Goal: Task Accomplishment & Management: Complete application form

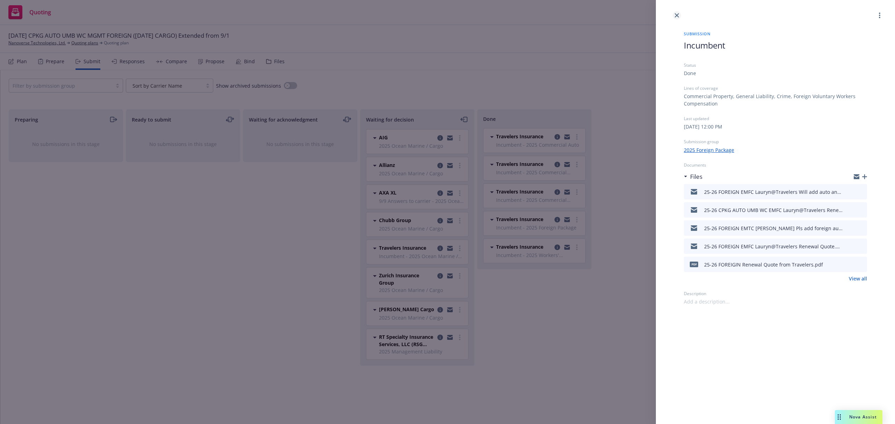
click at [677, 13] on icon "close" at bounding box center [677, 15] width 4 height 4
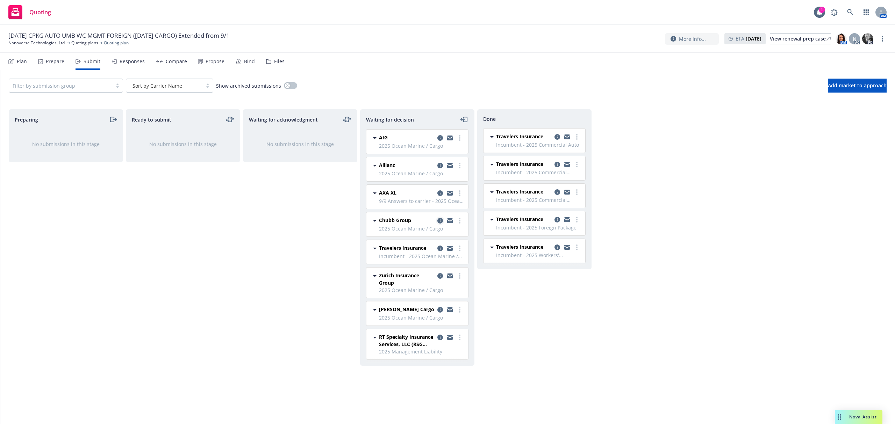
click at [438, 223] on icon "copy logging email" at bounding box center [440, 221] width 6 height 6
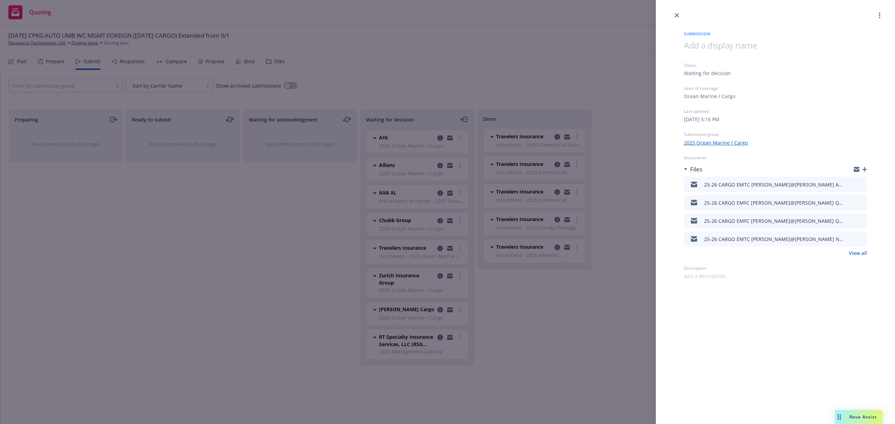
click at [864, 170] on icon "button" at bounding box center [864, 169] width 5 height 5
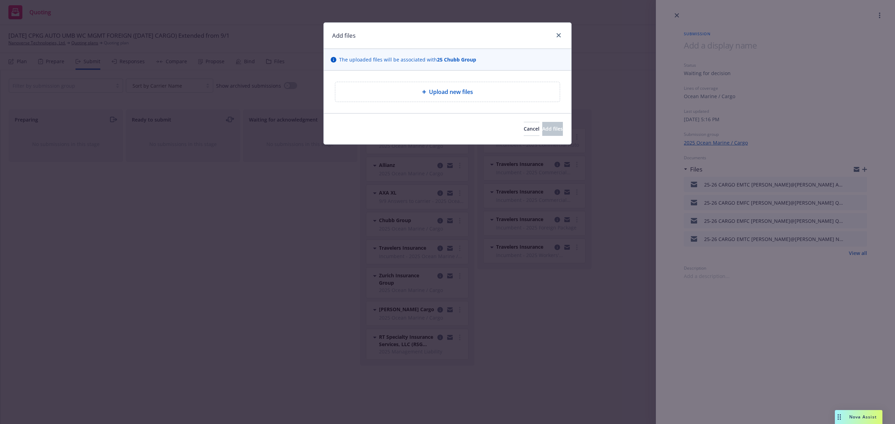
type textarea "x"
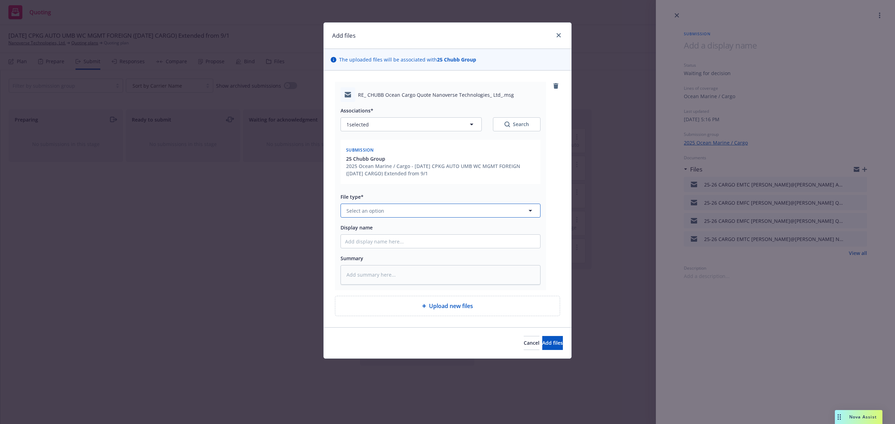
click at [386, 208] on button "Select an option" at bounding box center [441, 211] width 200 height 14
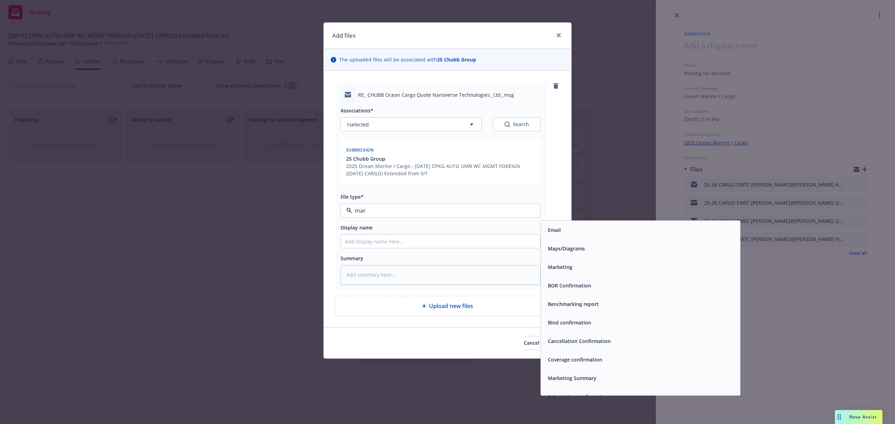
type input "mark"
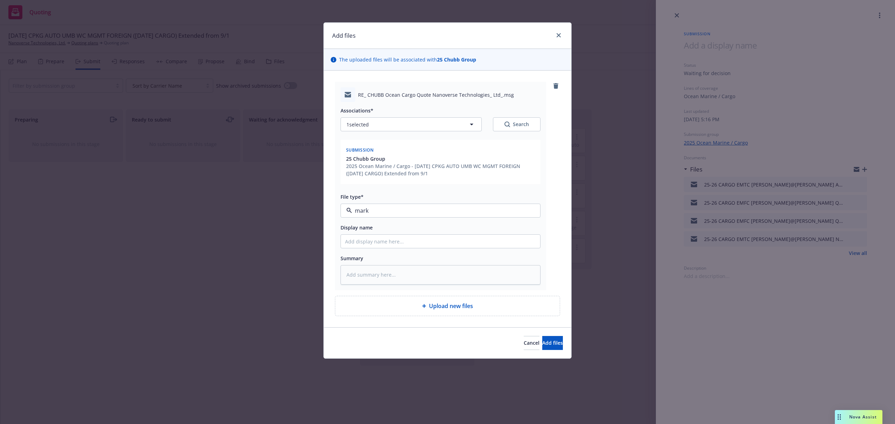
type textarea "x"
type input "2"
type textarea "x"
type input "25"
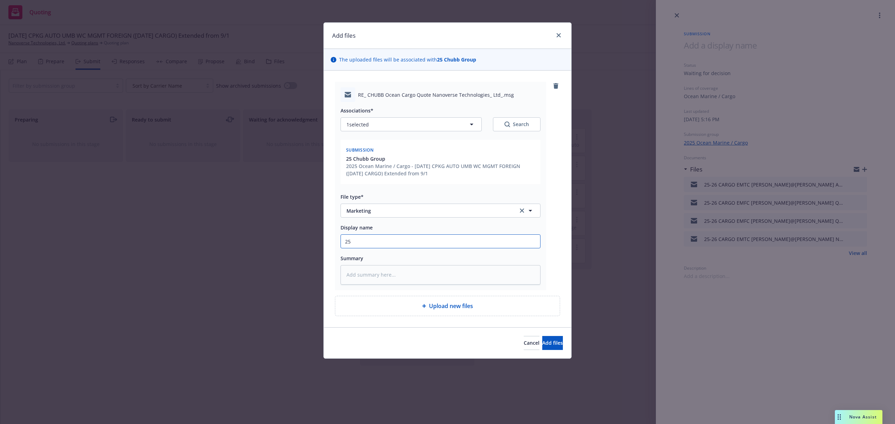
type textarea "x"
type input "25-"
type textarea "x"
type input "25-2"
type textarea "x"
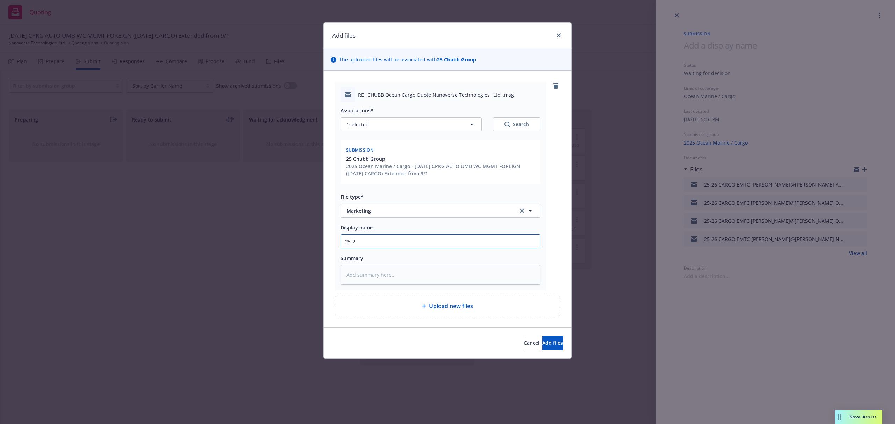
type input "25-26"
type textarea "x"
type input "25-26"
type textarea "x"
type input "25-26 C"
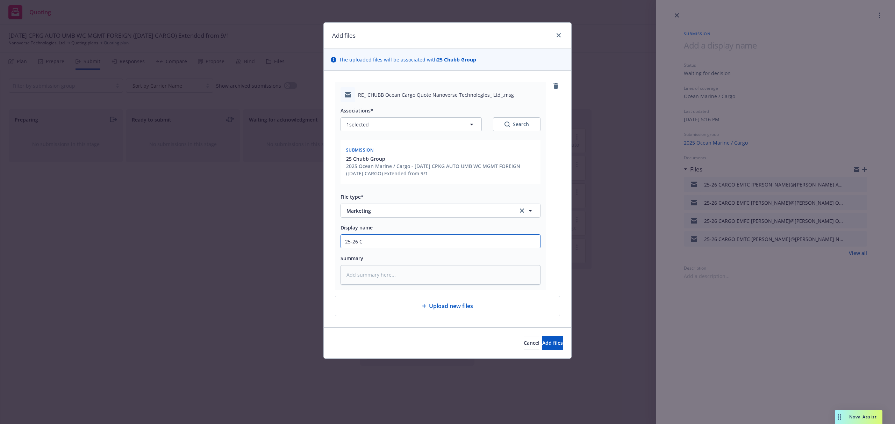
type textarea "x"
type input "25-26 CA"
type textarea "x"
type input "25-26 CAR"
type textarea "x"
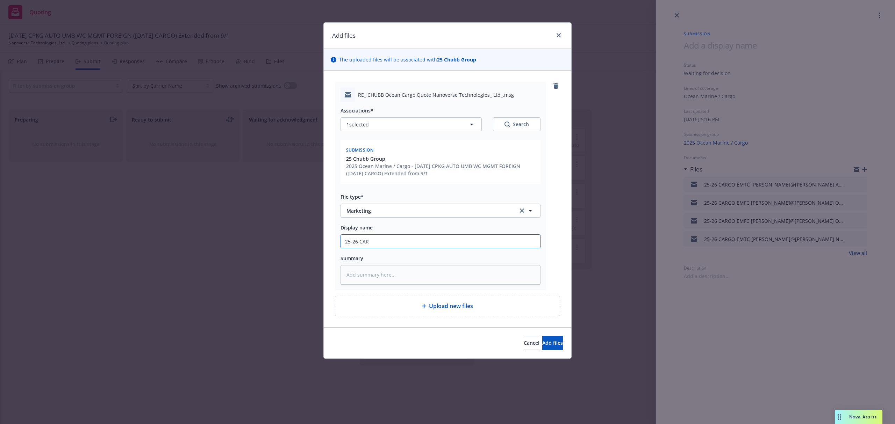
type input "25-26 CARG"
type textarea "x"
type input "25-26 CARGO"
type textarea "x"
type input "25-26 CARGO"
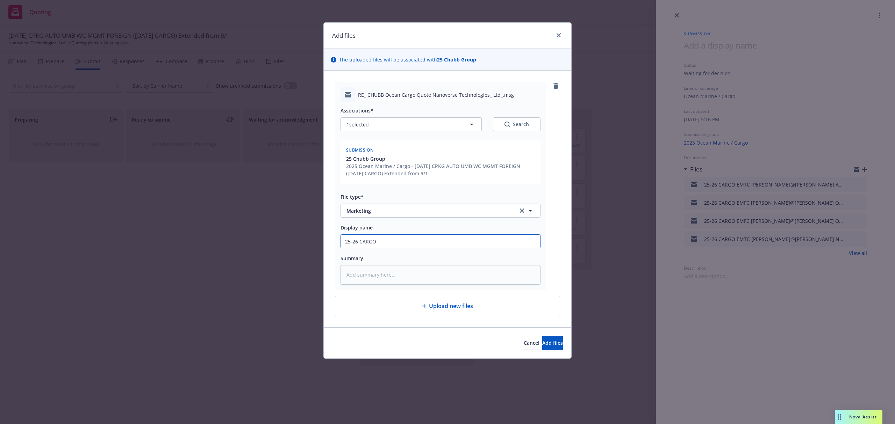
type textarea "x"
type input "25-26 CARGO E"
type textarea "x"
type input "25-26 CARGO EM"
type textarea "x"
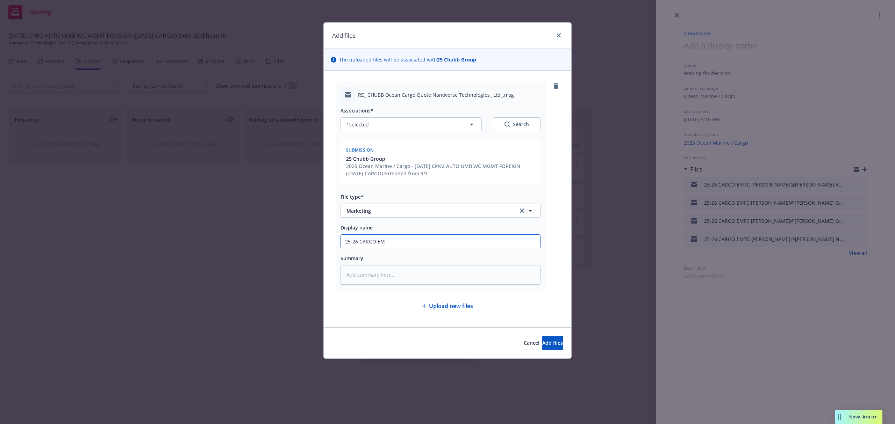
type input "25-26 CARGO EMT"
type textarea "x"
type input "25-26 CARGO EMTC"
type textarea "x"
type input "25-26 CARGO EMT"
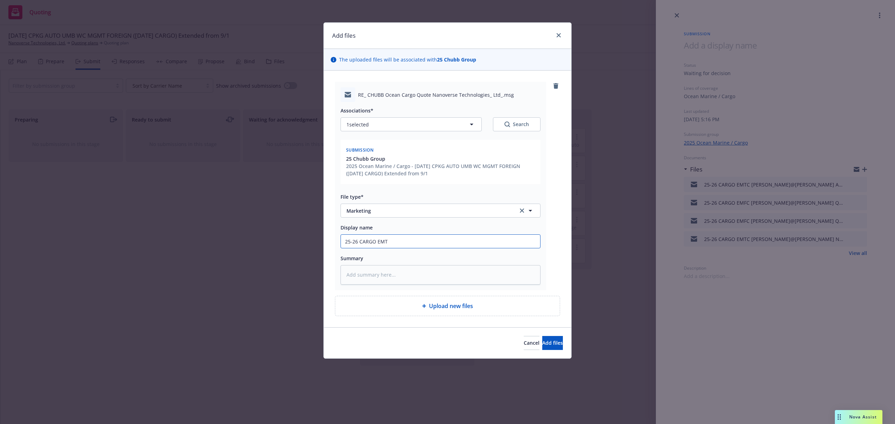
type textarea "x"
type input "25-26 CARGO EMF"
type textarea "x"
type input "25-26 CARGO EMFC"
type textarea "x"
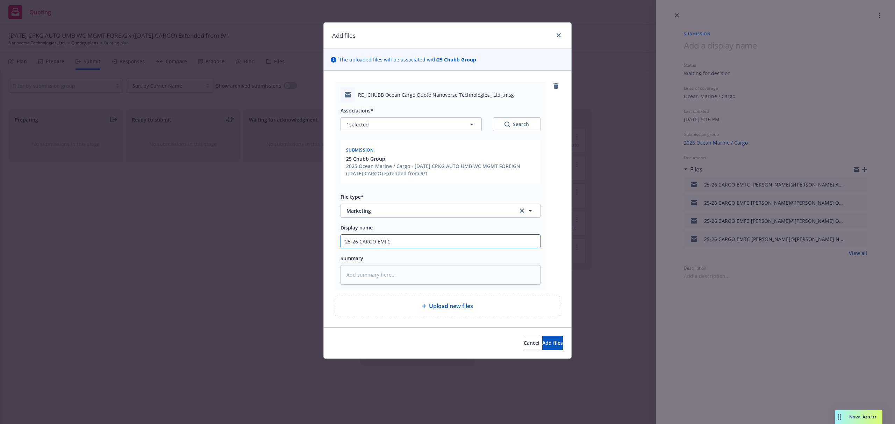
type input "25-26 CARGO EMFC"
type textarea "x"
type input "25-26 CARGO EMFC M"
type textarea "x"
type input "25-26 CARGO EMFC Mo"
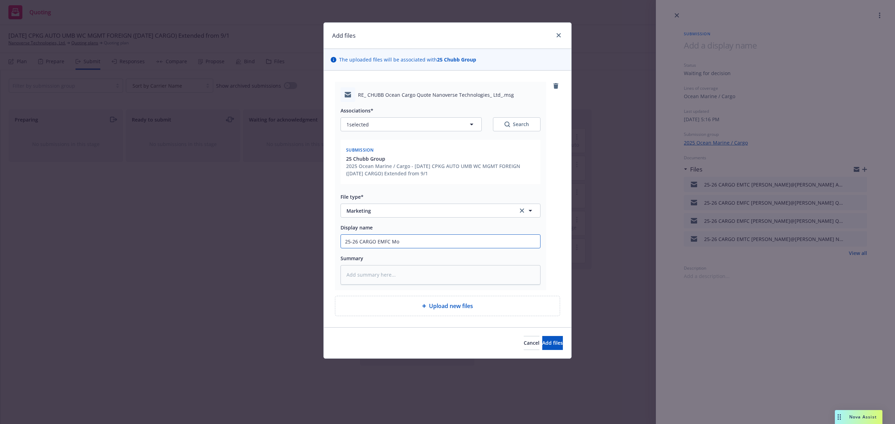
type textarea "x"
type input "25-26 CARGO EMFC Mor"
type textarea "x"
type input "25-26 CARGO EMFC Morg"
type textarea "x"
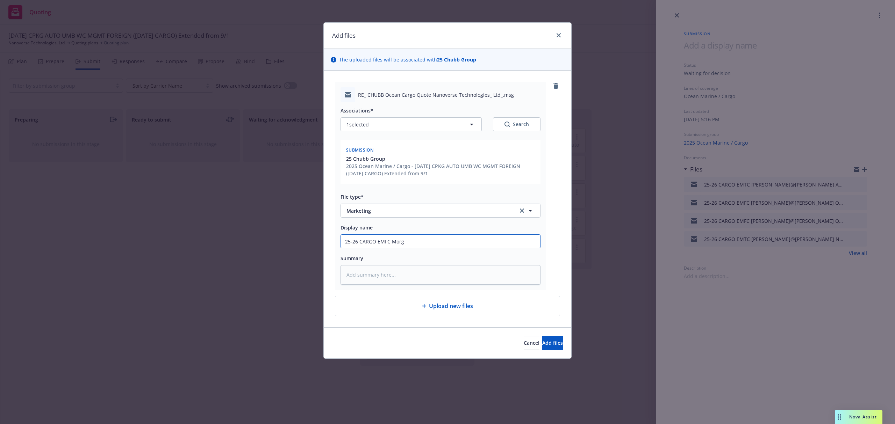
type input "25-26 CARGO EMFC [PERSON_NAME]"
type textarea "x"
type input "25-26 CARGO EMFC [PERSON_NAME]"
type textarea "x"
type input "25-26 CARGO EMFC [PERSON_NAME]@"
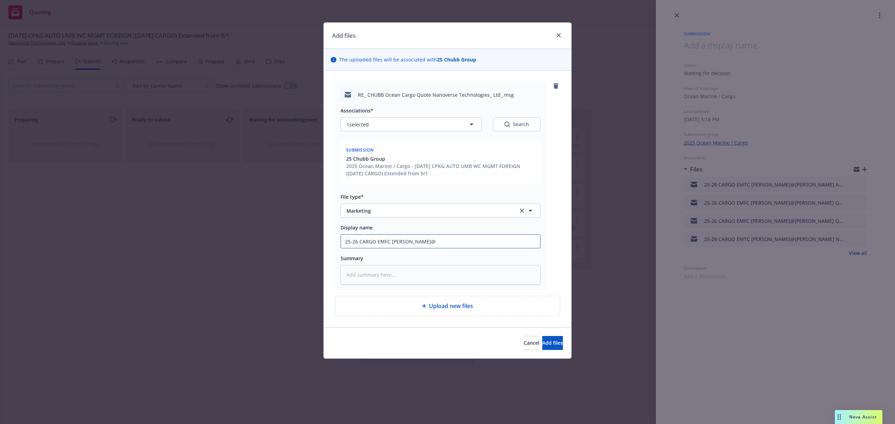
type textarea "x"
type input "25-26 CARGO EMFC [PERSON_NAME]@C"
type textarea "x"
type input "25-26 CARGO EMFC [PERSON_NAME]@Ch"
type textarea "x"
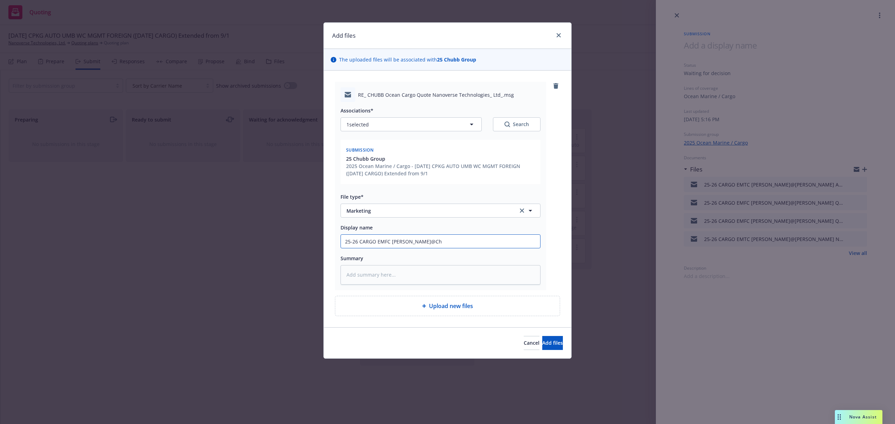
type input "25-26 CARGO EMFC [PERSON_NAME]@[PERSON_NAME]"
type textarea "x"
type input "25-26 CARGO EMFC [PERSON_NAME]@Chub"
type textarea "x"
type input "25-26 CARGO EMFC [PERSON_NAME]@[PERSON_NAME]"
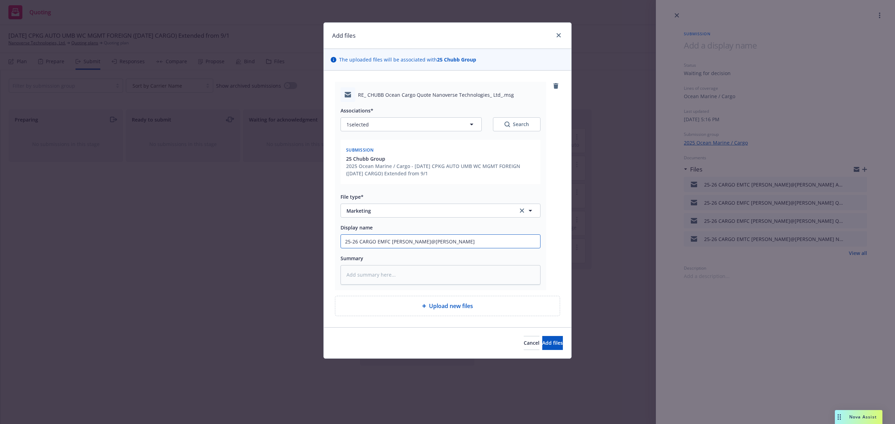
type textarea "x"
type input "25-26 CARGO EMFC [PERSON_NAME]@[PERSON_NAME]"
type textarea "x"
type input "25-26 CARGO EMFC [PERSON_NAME]@[PERSON_NAME] Q"
type textarea "x"
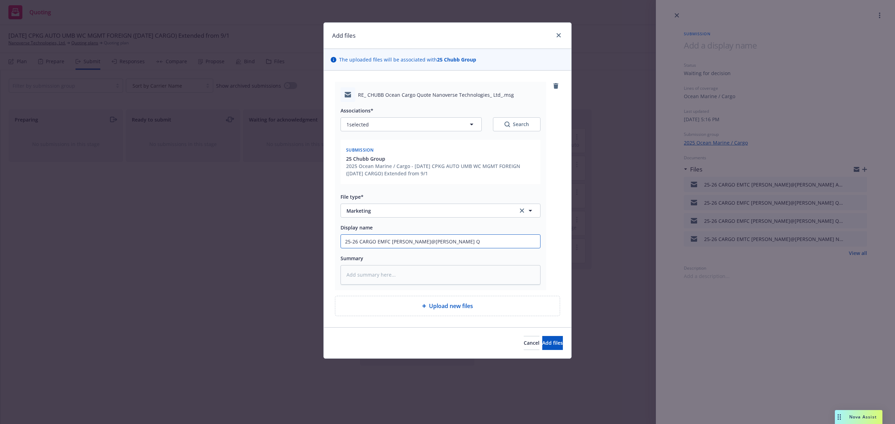
type input "25-26 CARGO EMFC [PERSON_NAME]@[PERSON_NAME] Qu"
type textarea "x"
type input "25-26 CARGO EMFC [PERSON_NAME]@[PERSON_NAME] Que"
type textarea "x"
type input "25-26 CARGO EMFC [PERSON_NAME]@[PERSON_NAME] Ques"
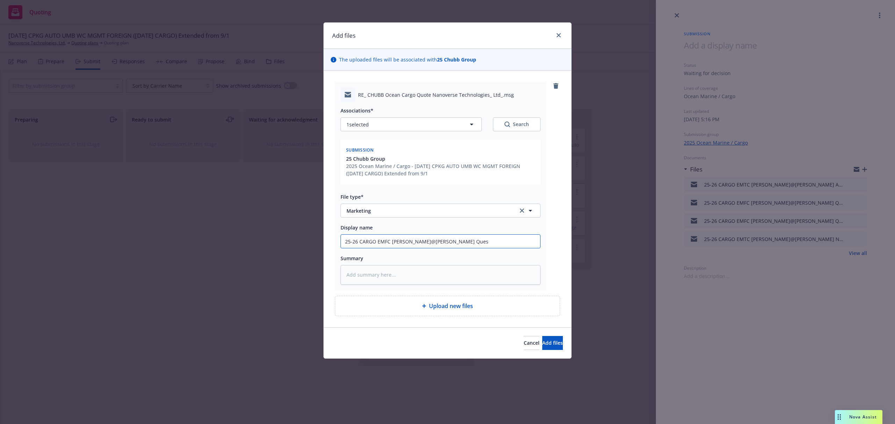
type textarea "x"
type input "25-26 CARGO EMFC [PERSON_NAME]@[PERSON_NAME] Quest"
type textarea "x"
type input "25-26 CARGO EMFC [PERSON_NAME]@[PERSON_NAME] Questi"
type textarea "x"
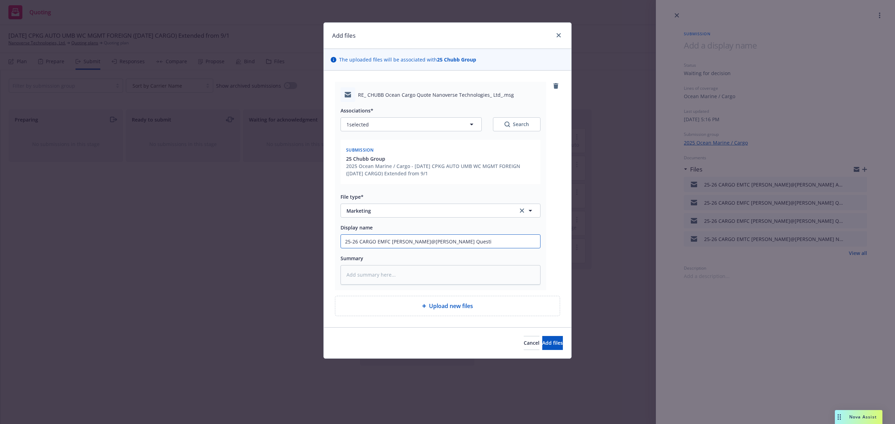
type input "25-26 CARGO EMFC [PERSON_NAME]@[PERSON_NAME] Questio"
type textarea "x"
type input "25-26 CARGO EMFC [PERSON_NAME]@[PERSON_NAME] Question"
type textarea "x"
type input "25-26 CARGO EMFC [PERSON_NAME]@[PERSON_NAME] Questions"
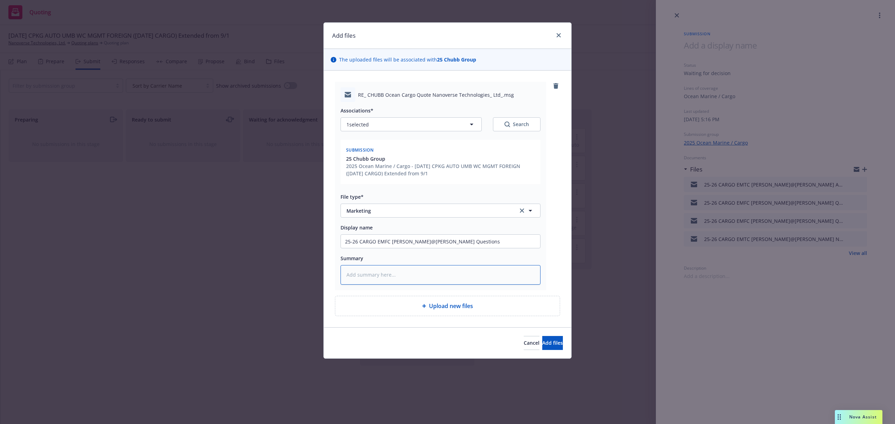
paste textarea "Hi [PERSON_NAME], Thanks for getting back to me! I just want to confirm- will N…"
type textarea "x"
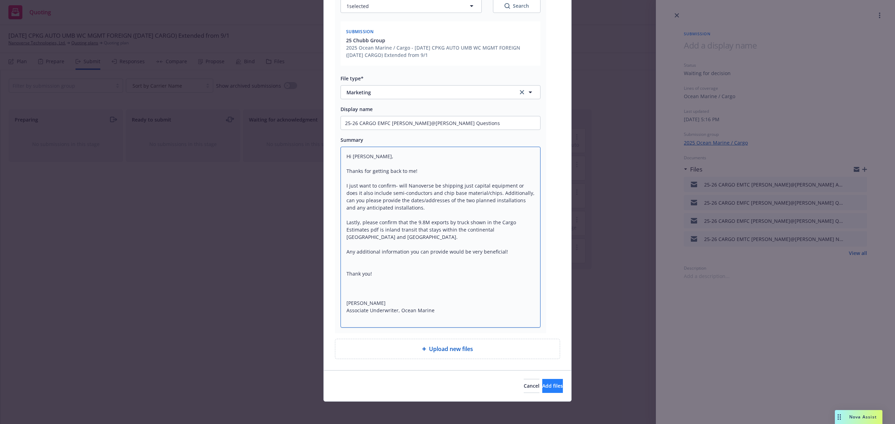
type textarea "Hi [PERSON_NAME], Thanks for getting back to me! I just want to confirm- will N…"
click at [542, 385] on span "Add files" at bounding box center [552, 386] width 21 height 7
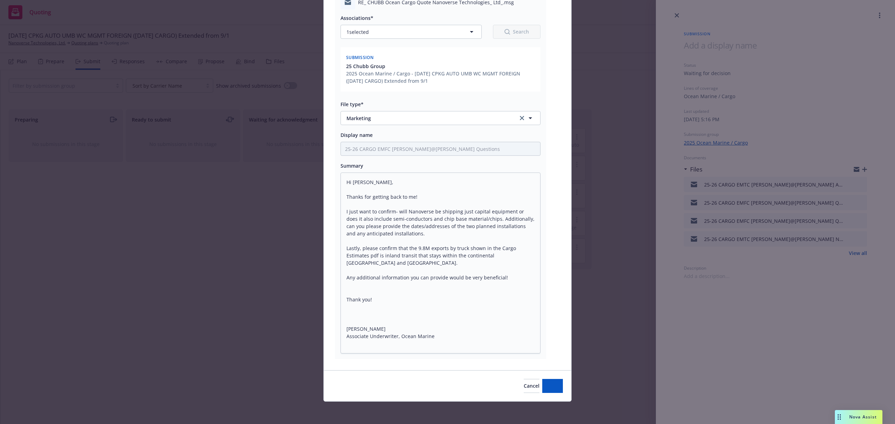
scroll to position [93, 0]
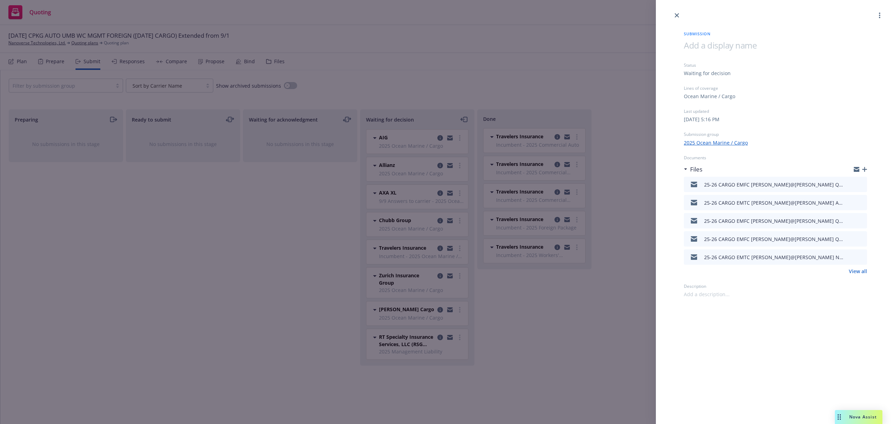
click at [865, 168] on icon "button" at bounding box center [864, 169] width 5 height 5
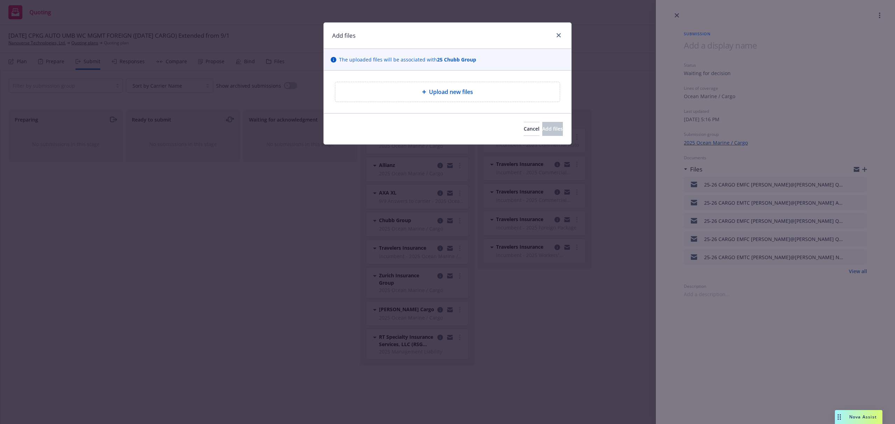
type textarea "x"
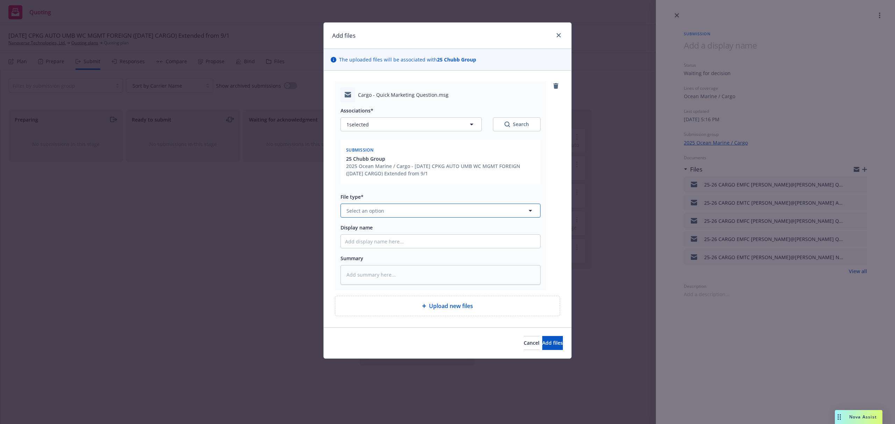
click at [377, 215] on button "Select an option" at bounding box center [441, 211] width 200 height 14
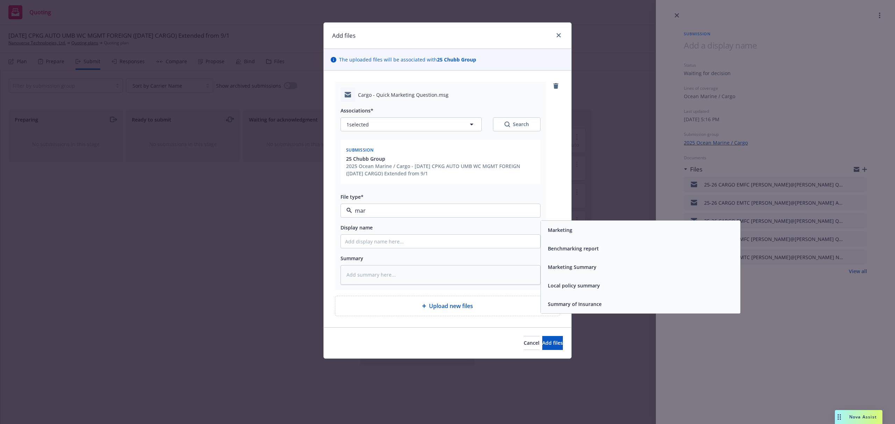
type input "mark"
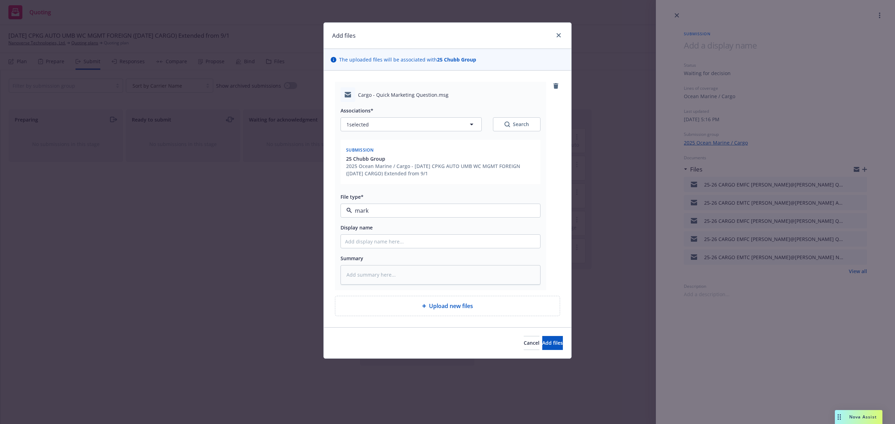
type textarea "x"
type input "2"
type textarea "x"
type input "25"
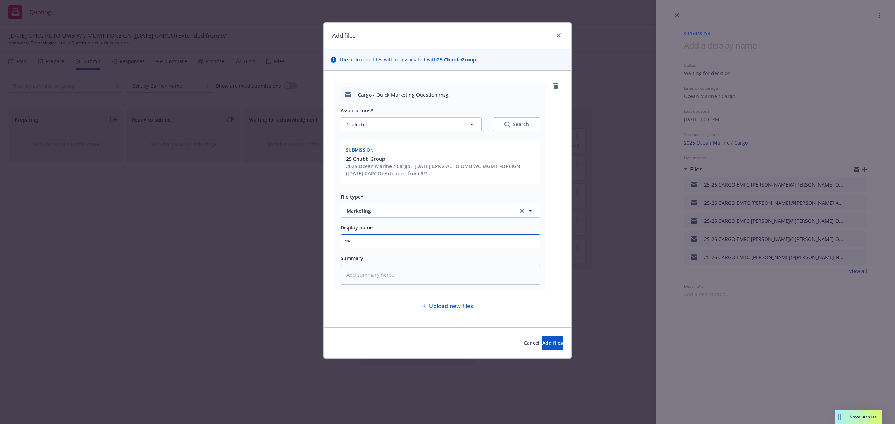
type textarea "x"
type input "25-"
type textarea "x"
type input "25-2"
type textarea "x"
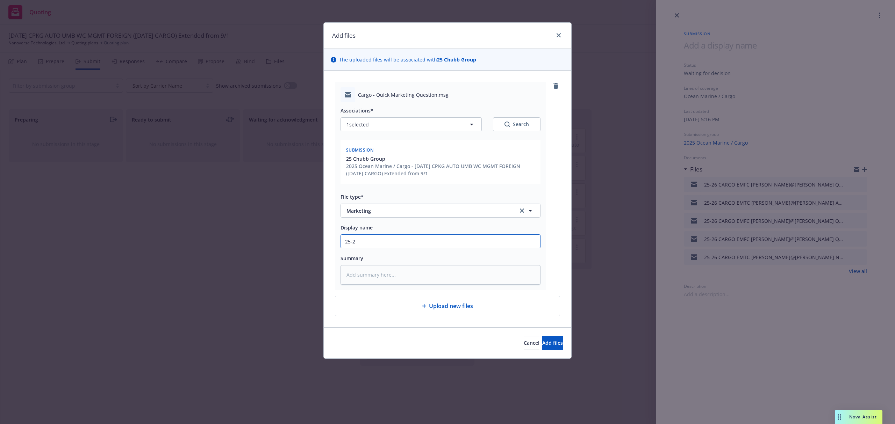
type input "25-26"
type textarea "x"
type input "25-26"
type textarea "x"
type input "25-26 C"
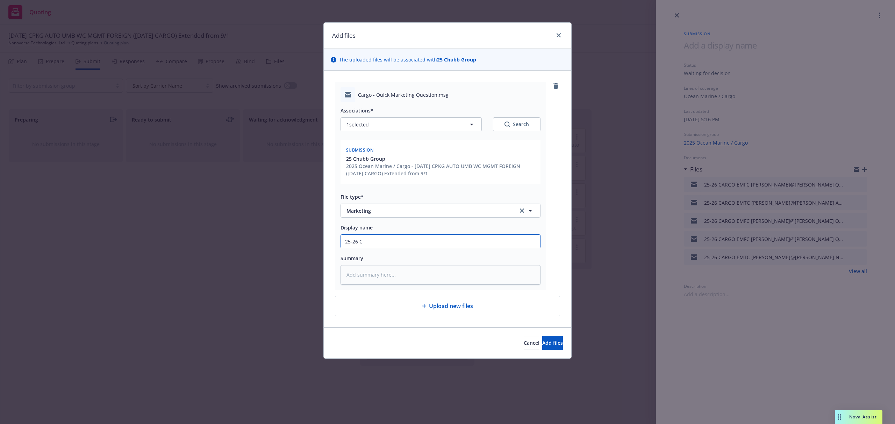
type textarea "x"
type input "25-26 CART"
type textarea "x"
type input "25-26 CAR"
type textarea "x"
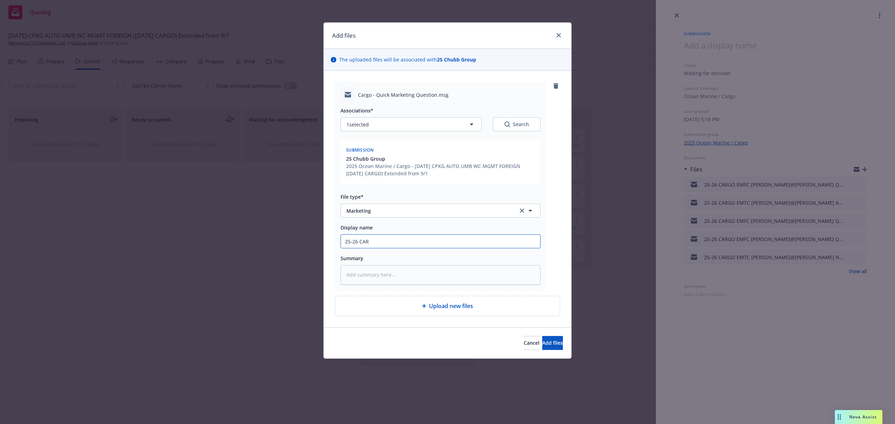
type input "25-26 CARG"
type textarea "x"
type input "25-26 CARGO"
type textarea "x"
type input "25-26 CARGO"
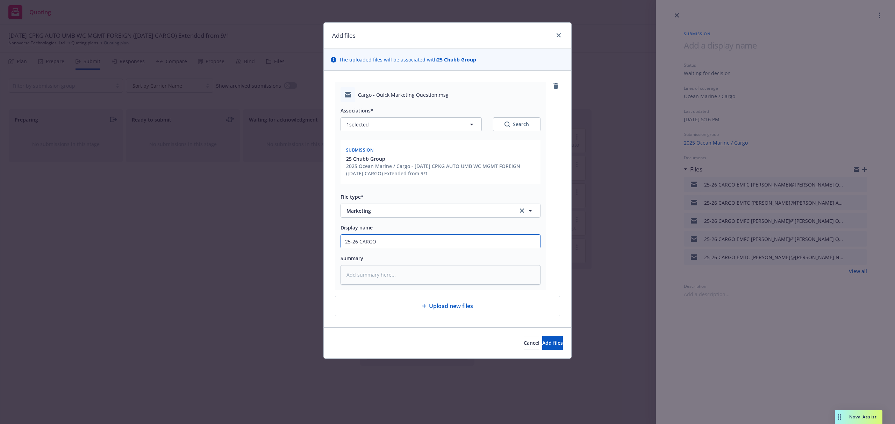
type textarea "x"
type input "25-26 CARGO E"
type textarea "x"
type input "25-26 CARGO EM"
type textarea "x"
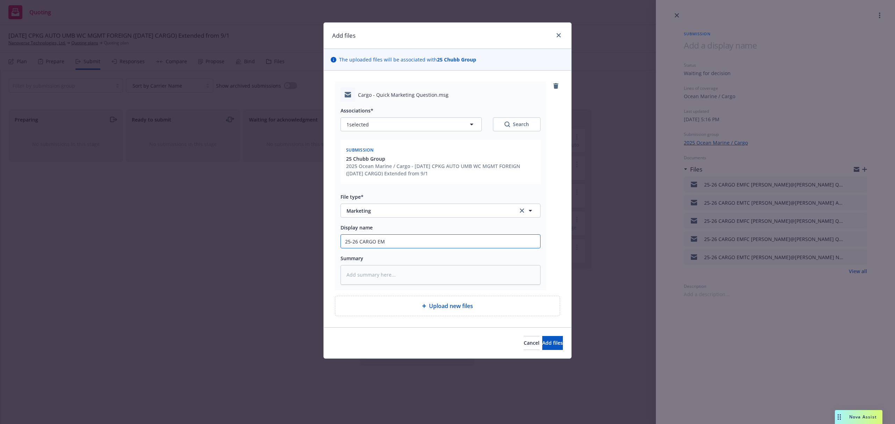
type input "25-26 CARGO EMT"
type textarea "x"
type input "25-26 CARGO EMTI"
type textarea "x"
type input "25-26 CARGO EMTI"
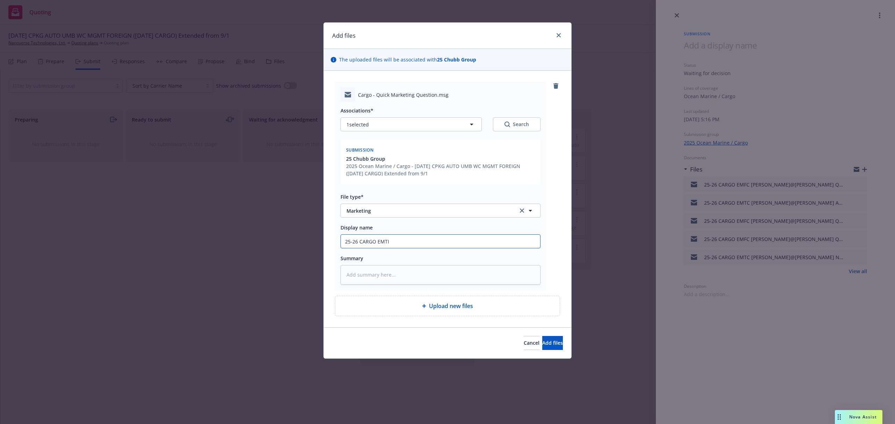
type textarea "x"
type input "25-26 CARGO EMTI L"
type textarea "x"
type input "25-26 CARGO [PERSON_NAME]"
type textarea "x"
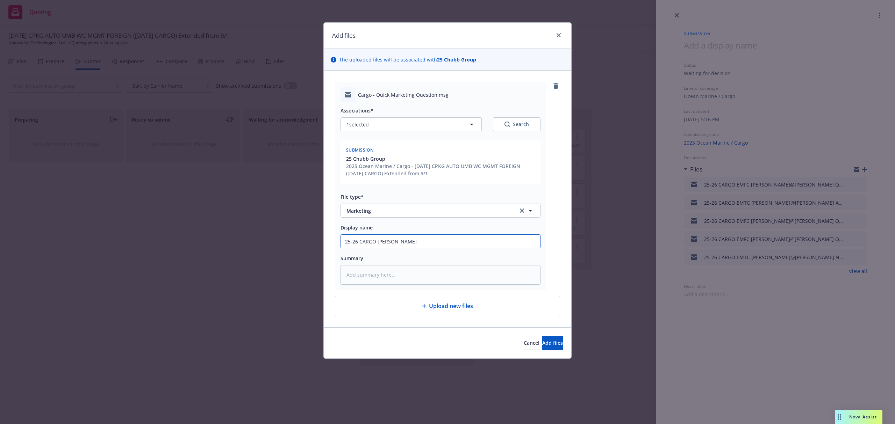
type input "25-26 CARGO [PERSON_NAME]"
type textarea "x"
type input "25-26 CARGO [PERSON_NAME]"
type textarea "x"
type input "25-26 CARGO [PERSON_NAME]"
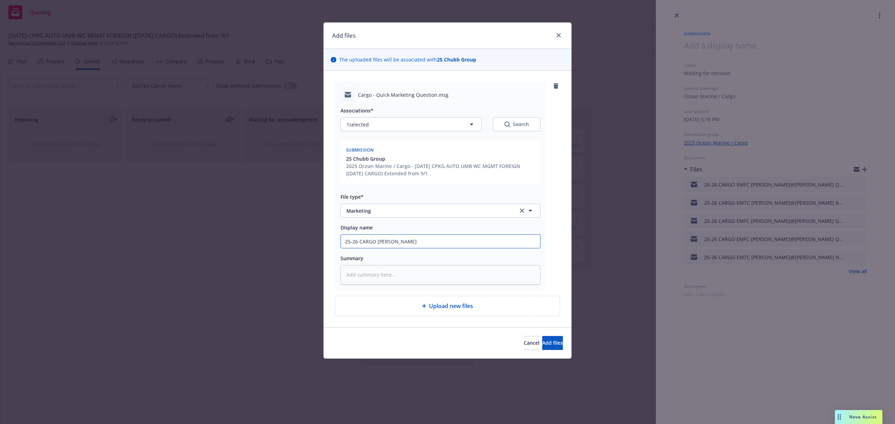
type textarea "x"
type input "25-26 CARGO [PERSON_NAME]"
type textarea "x"
type input "25-26 CARGO [PERSON_NAME]"
type textarea "x"
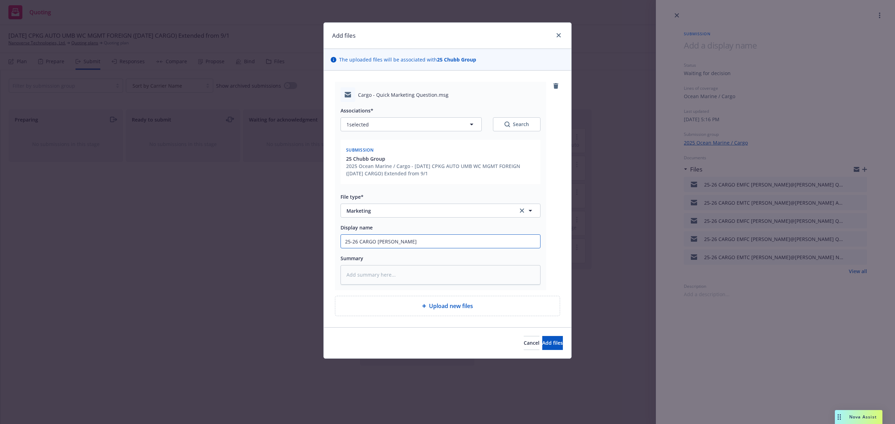
type input "25-26 CARGO [PERSON_NAME]"
type textarea "x"
type input "25-26 CARGO [PERSON_NAME]"
type textarea "x"
type input "25-26 CARGO [PERSON_NAME]"
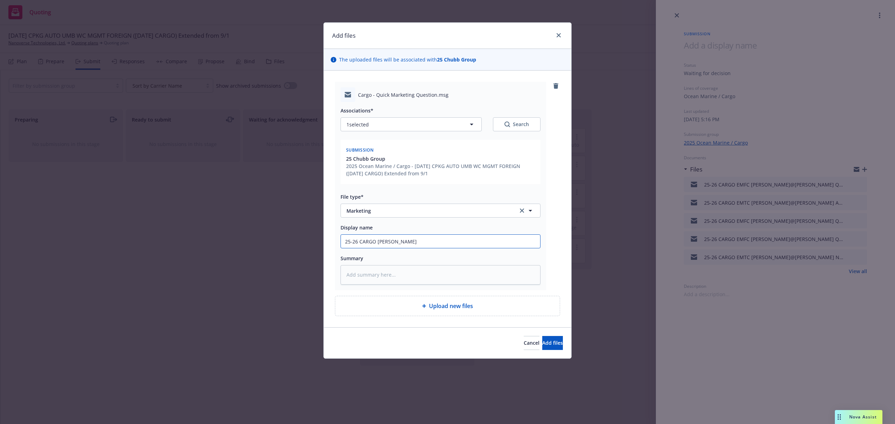
type textarea "x"
type input "25-26 CARGO [PERSON_NAME]"
type textarea "x"
type input "25-26 CARGO [PERSON_NAME]"
type textarea "x"
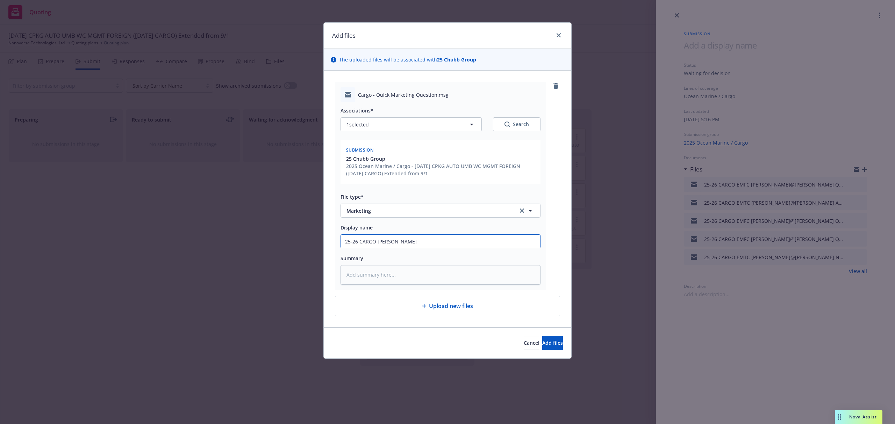
type input "25-26 CARGO EMTI [PERSON_NAME] Cargo"
type textarea "x"
type input "25-26 CARGO EMTI [PERSON_NAME] Cargo"
type textarea "x"
type input "25-26 CARGO EMTI [PERSON_NAME] Cargo q"
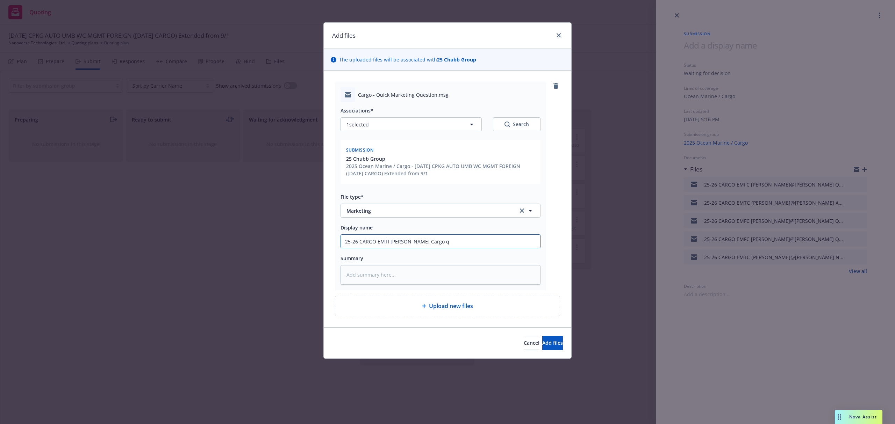
type textarea "x"
type input "25-26 CARGO EMTI [PERSON_NAME] Cargo qu"
type textarea "x"
type input "25-26 CARGO EMTI [PERSON_NAME] Cargo que"
type textarea "x"
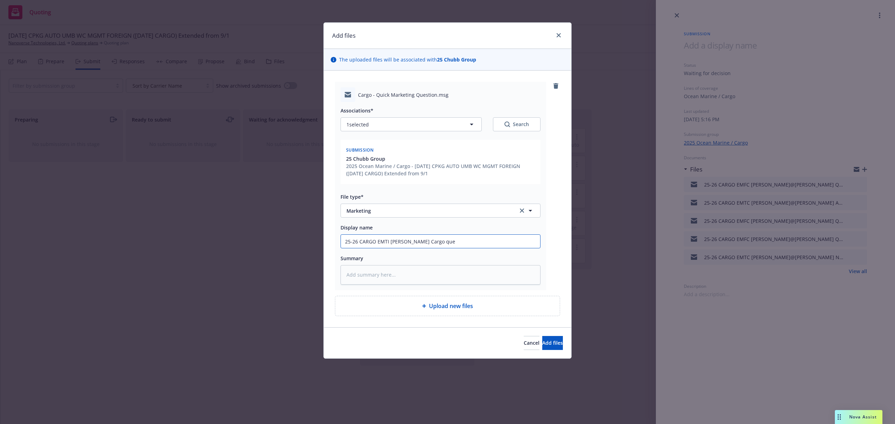
type input "25-26 CARGO EMTI [PERSON_NAME] Cargo ques"
type textarea "x"
type input "25-26 CARGO EMTI [PERSON_NAME] Cargo quest"
type textarea "x"
type input "25-26 CARGO EMTI [PERSON_NAME] Cargo questi"
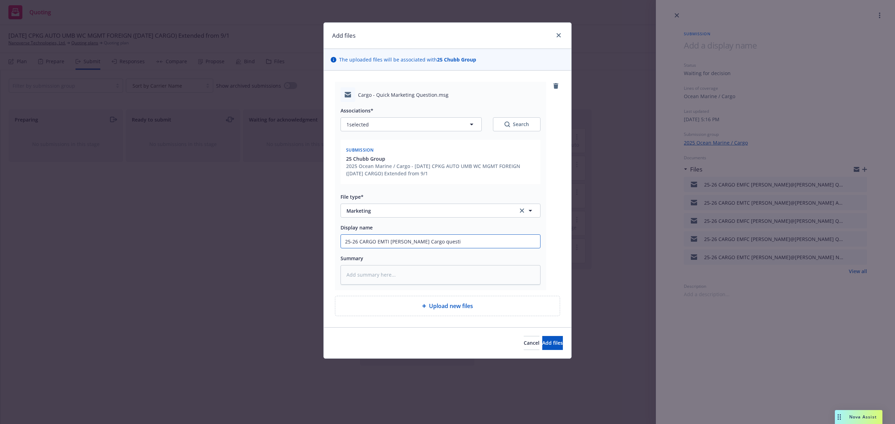
type textarea "x"
type input "25-26 CARGO EMTI [PERSON_NAME] Cargo questio"
type textarea "x"
type input "25-26 CARGO EMTI [PERSON_NAME] Cargo question"
type textarea "x"
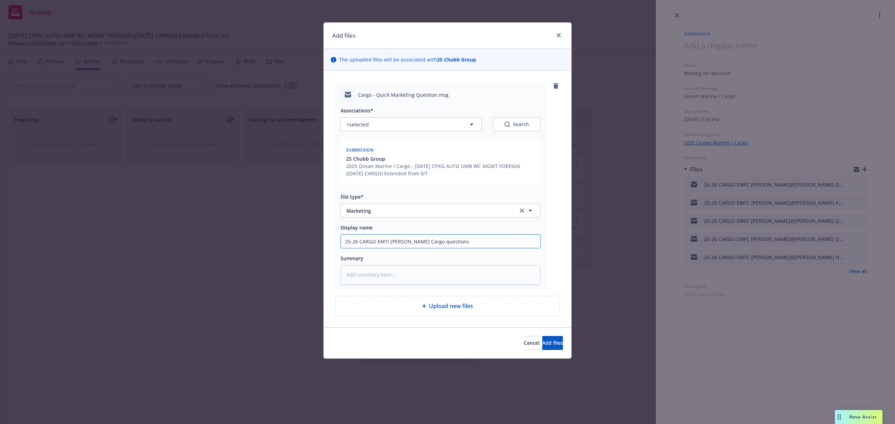
type input "25-26 CARGO EMTI [PERSON_NAME] Cargo questions"
paste textarea "Hi [PERSON_NAME] and [PERSON_NAME], Can you please assist with the following ma…"
type textarea "x"
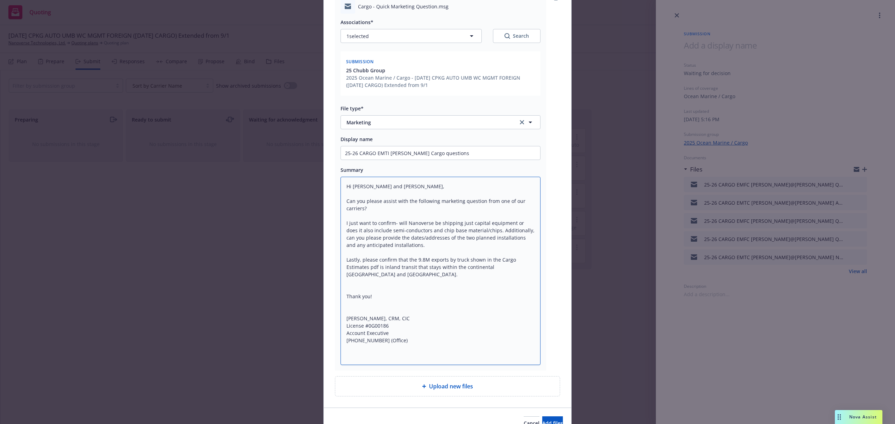
scroll to position [126, 0]
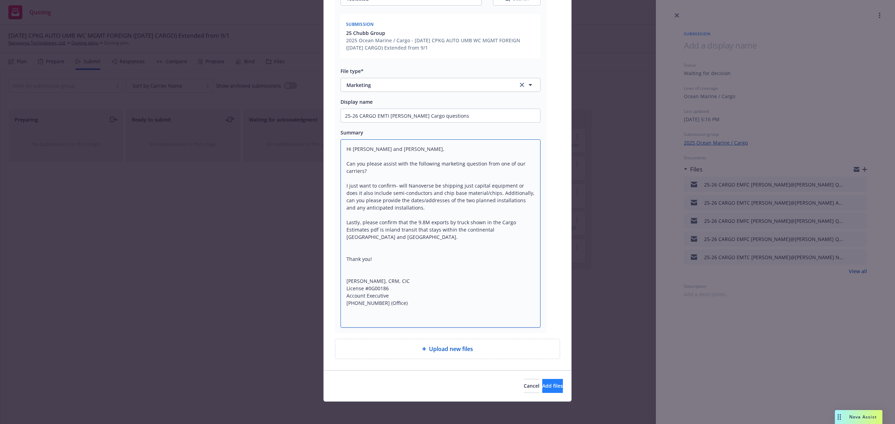
type textarea "Hi [PERSON_NAME] and [PERSON_NAME], Can you please assist with the following ma…"
click at [542, 386] on span "Add files" at bounding box center [552, 386] width 21 height 7
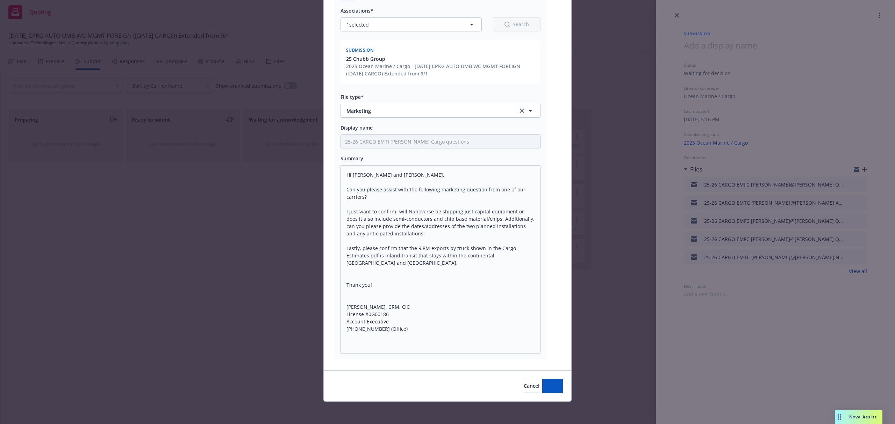
scroll to position [100, 0]
type textarea "x"
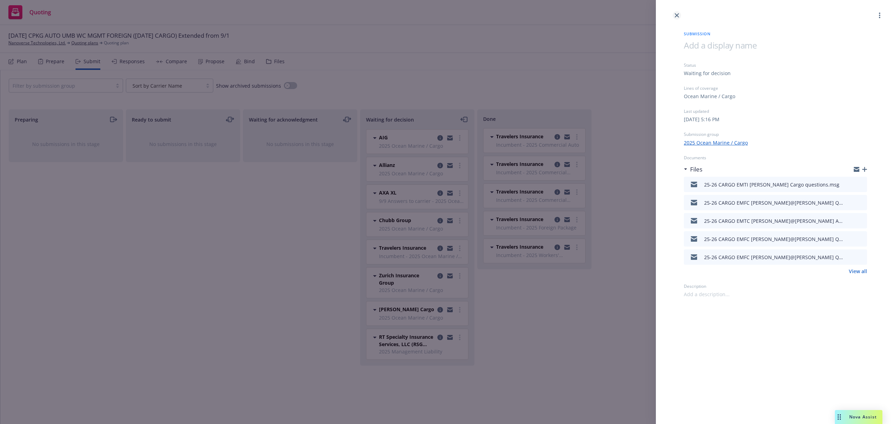
click at [677, 16] on icon "close" at bounding box center [677, 15] width 4 height 4
